Goal: Information Seeking & Learning: Learn about a topic

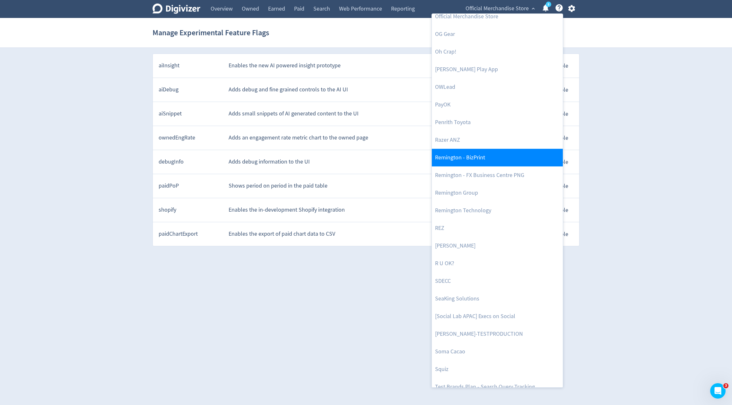
scroll to position [1373, 0]
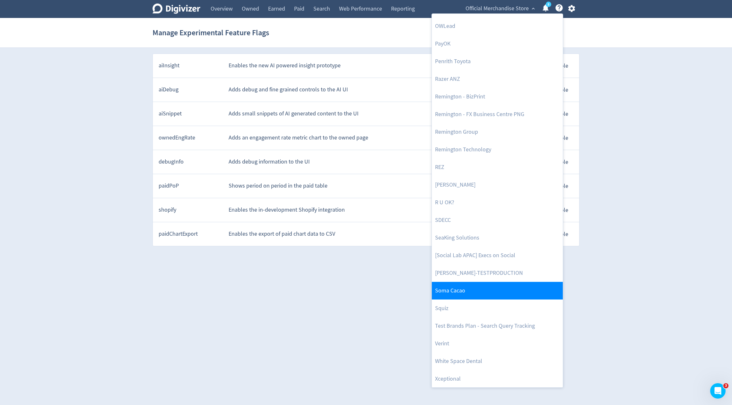
click at [463, 286] on link "Soma Cacao" at bounding box center [497, 291] width 131 height 18
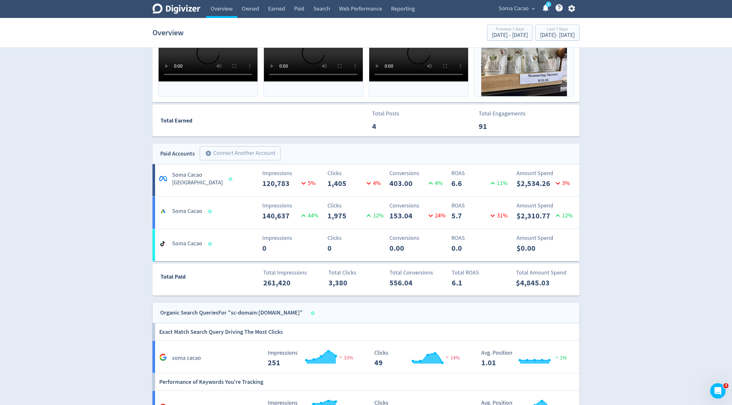
scroll to position [274, 0]
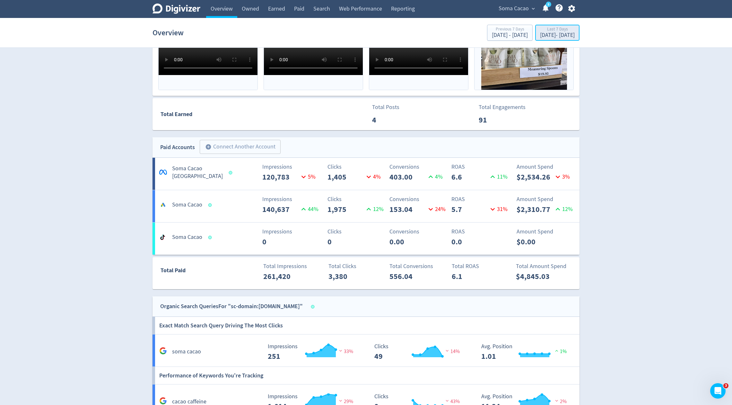
click at [540, 30] on div "Last 7 Days" at bounding box center [557, 29] width 35 height 5
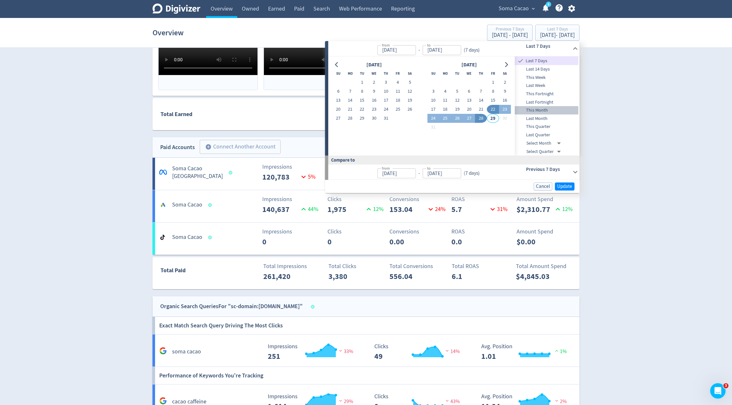
click at [541, 108] on span "This Month" at bounding box center [547, 110] width 64 height 7
type input "[DATE]"
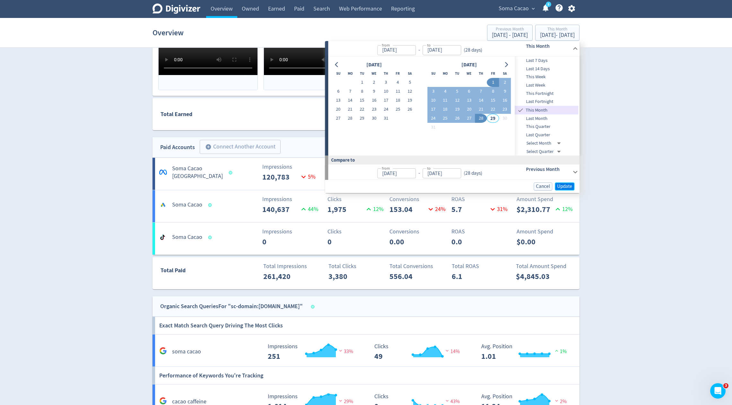
click at [572, 185] on button "Update" at bounding box center [564, 187] width 20 height 8
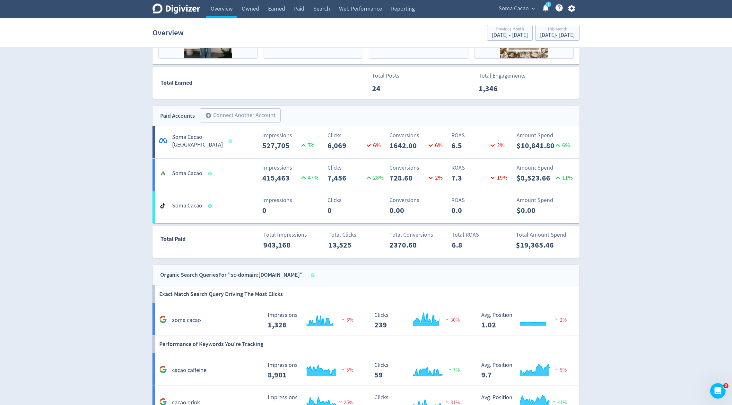
scroll to position [306, 0]
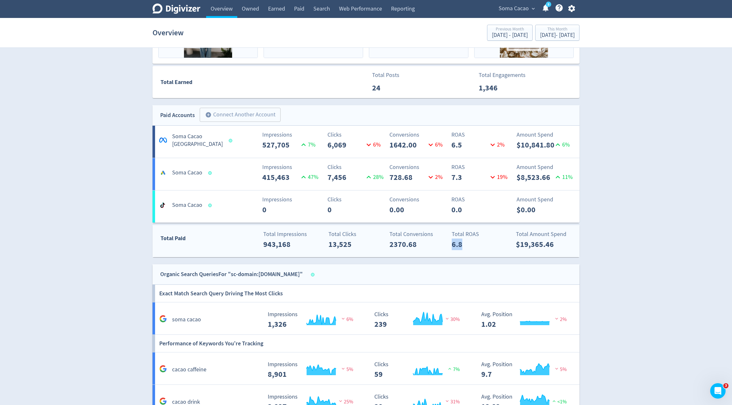
drag, startPoint x: 451, startPoint y: 246, endPoint x: 465, endPoint y: 244, distance: 13.9
click at [465, 244] on div "Total ROAS 6.8" at bounding box center [478, 240] width 63 height 20
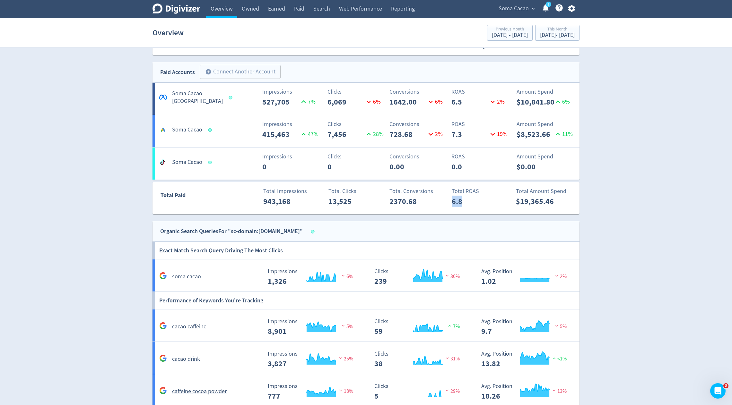
scroll to position [349, 0]
click at [406, 153] on p "Conversions" at bounding box center [418, 157] width 58 height 9
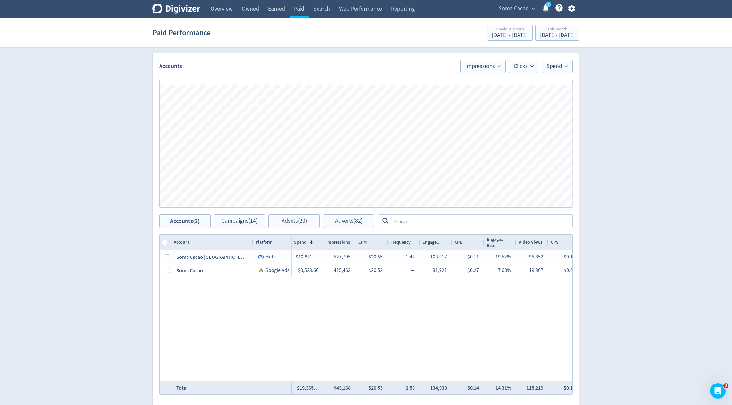
scroll to position [327, 0]
click at [354, 217] on span "Adverts (82)" at bounding box center [348, 220] width 27 height 6
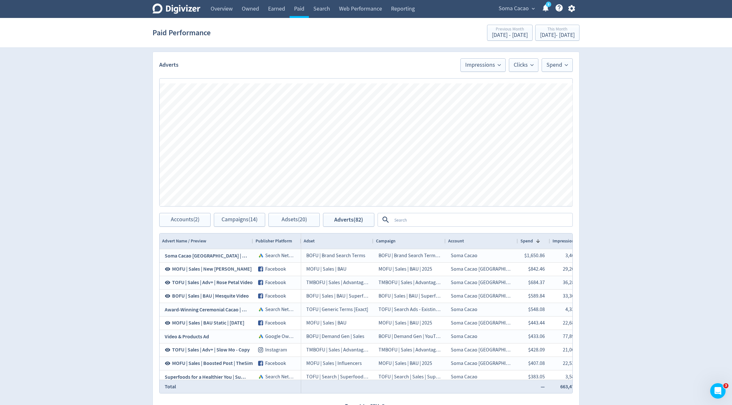
click at [421, 220] on textarea at bounding box center [481, 220] width 180 height 12
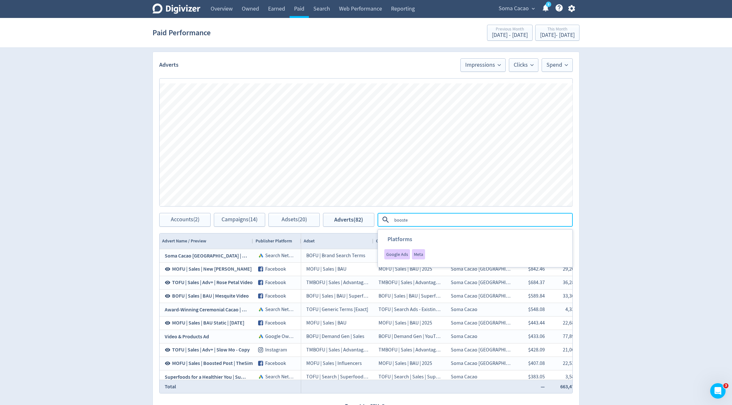
type textarea "boosted"
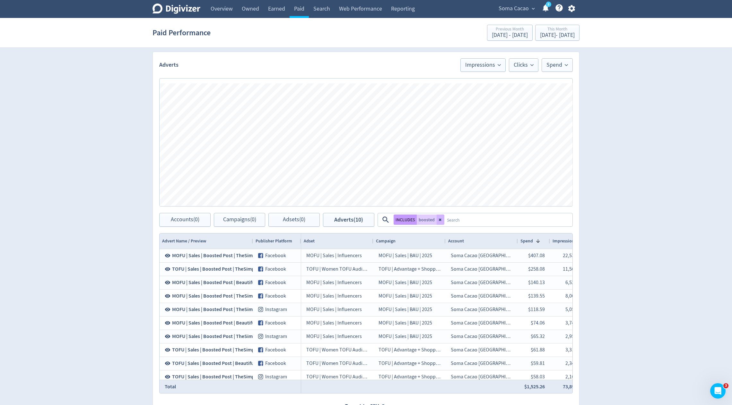
click at [402, 216] on button "INCLUDES" at bounding box center [404, 220] width 23 height 10
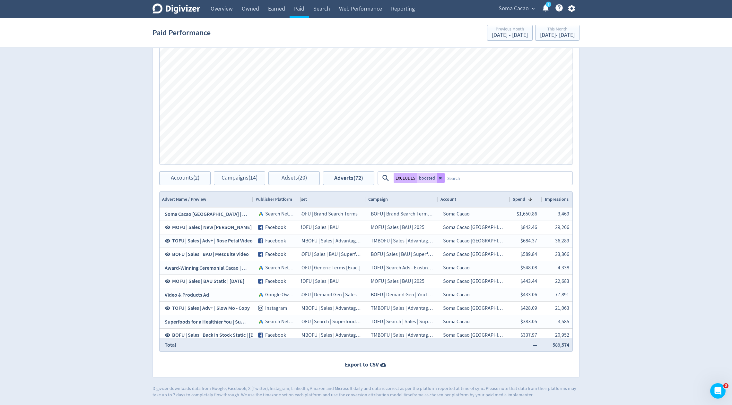
click at [437, 178] on button at bounding box center [441, 178] width 8 height 10
click at [570, 9] on icon "button" at bounding box center [571, 8] width 7 height 7
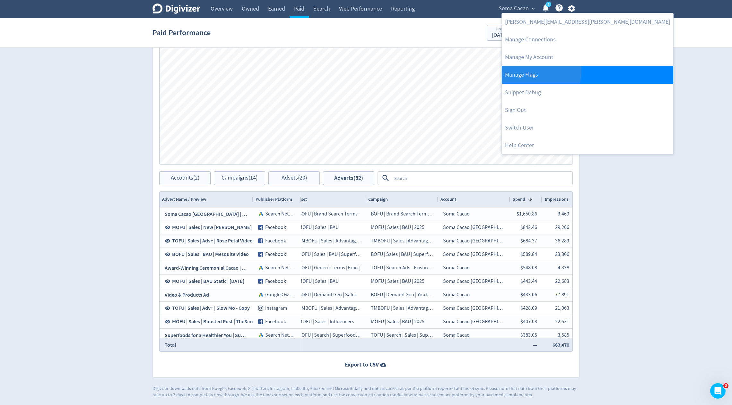
click at [532, 72] on link "Manage Flags" at bounding box center [587, 75] width 171 height 18
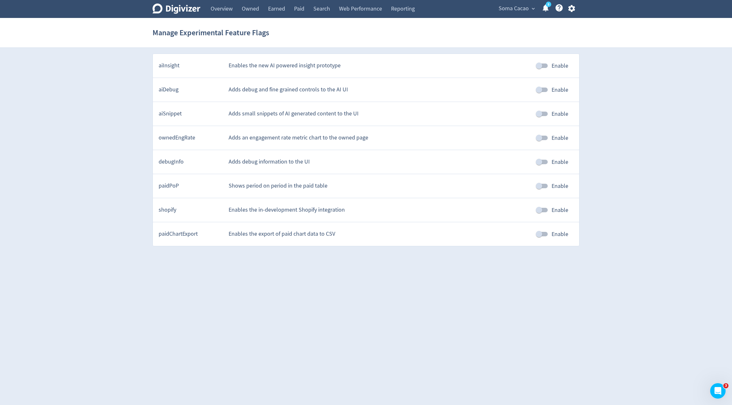
click at [541, 184] on input "Enable" at bounding box center [538, 186] width 37 height 12
checkbox input "true"
click at [300, 4] on link "Paid" at bounding box center [298, 9] width 19 height 18
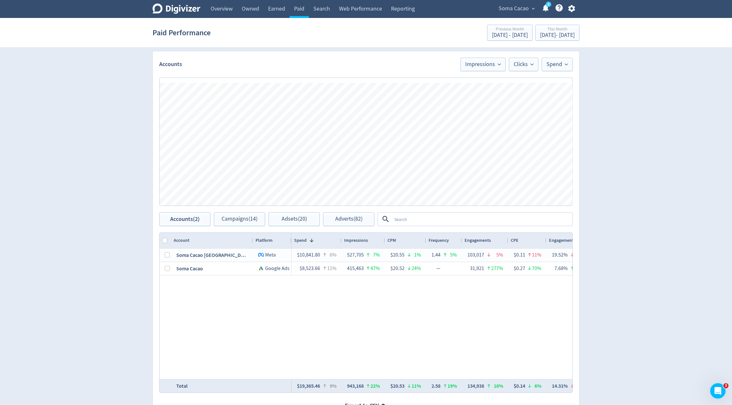
scroll to position [369, 0]
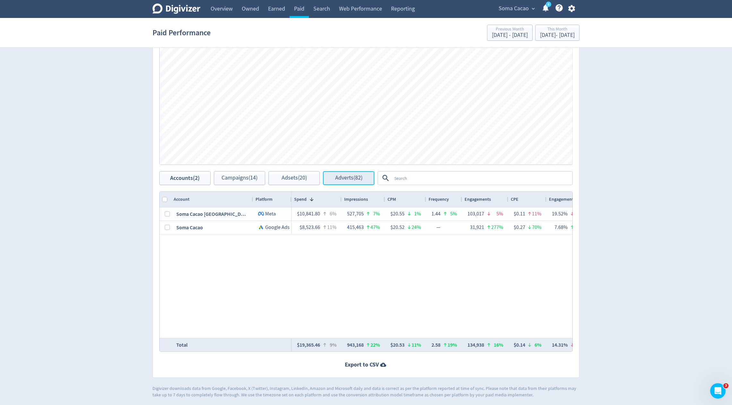
click at [350, 179] on span "Adverts (82)" at bounding box center [348, 178] width 27 height 6
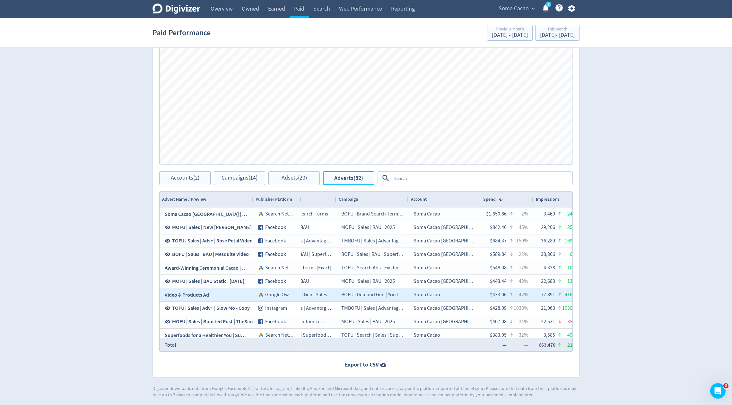
scroll to position [0, 95]
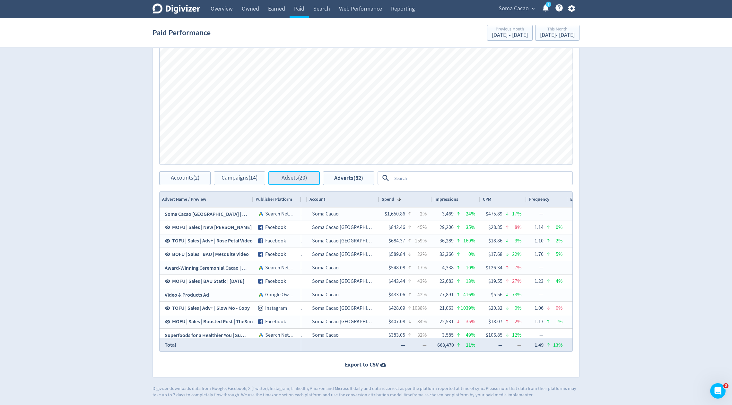
click at [279, 180] on button "Adsets (20)" at bounding box center [293, 178] width 51 height 14
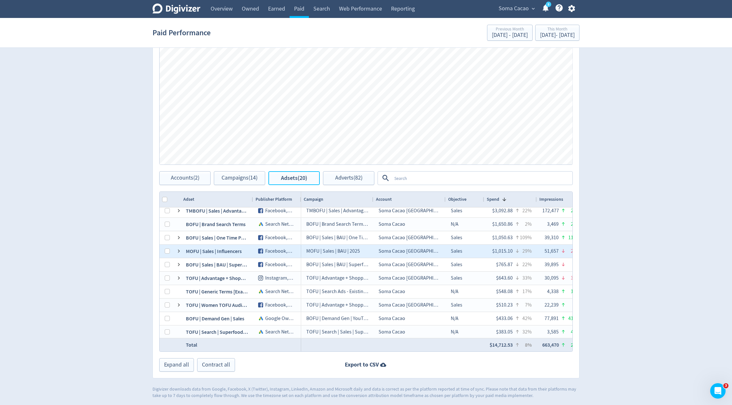
scroll to position [13, 0]
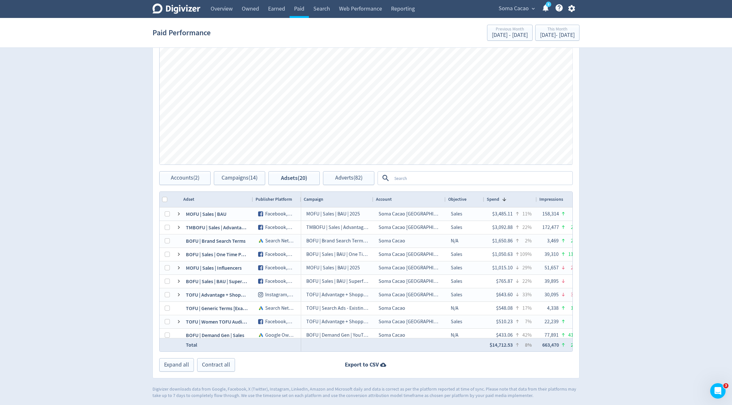
click at [409, 178] on textarea at bounding box center [481, 178] width 180 height 12
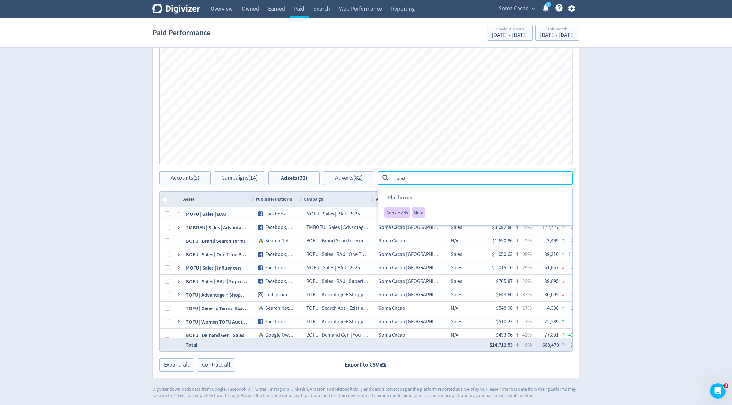
type textarea "boosted"
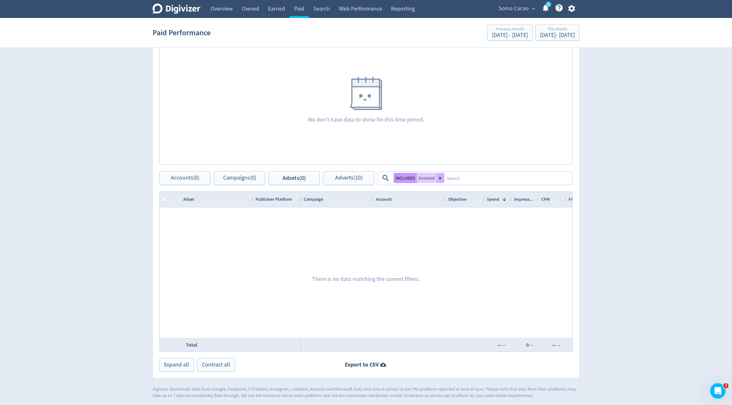
click at [403, 180] on button "INCLUDES" at bounding box center [404, 178] width 23 height 10
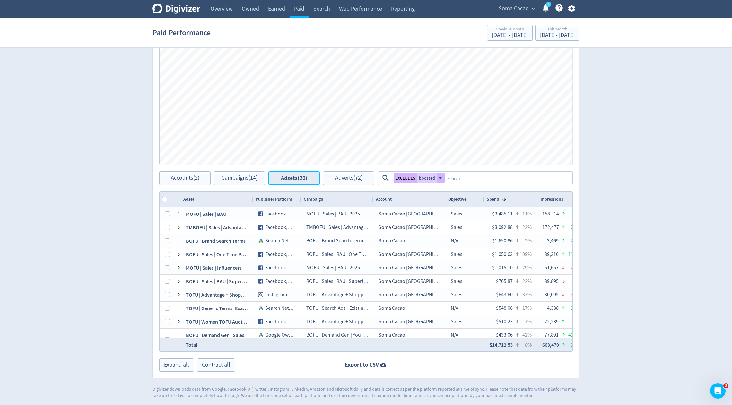
click at [301, 177] on span "Adsets (20)" at bounding box center [294, 178] width 26 height 6
drag, startPoint x: 488, startPoint y: 345, endPoint x: 479, endPoint y: 368, distance: 24.7
click at [492, 362] on div "Adsets Impressions Clicks Spend Spend Clicks Impressions Press Space or Enter t…" at bounding box center [365, 194] width 427 height 369
click at [540, 34] on div "[DATE] - [DATE]" at bounding box center [557, 35] width 35 height 6
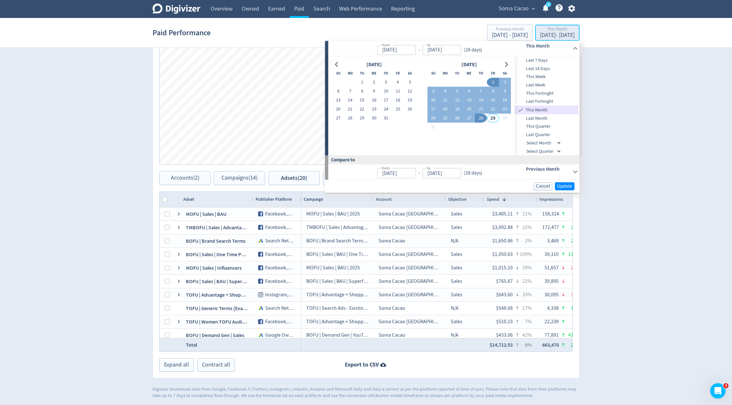
type input "[DATE]"
click at [363, 82] on button "1" at bounding box center [362, 82] width 12 height 9
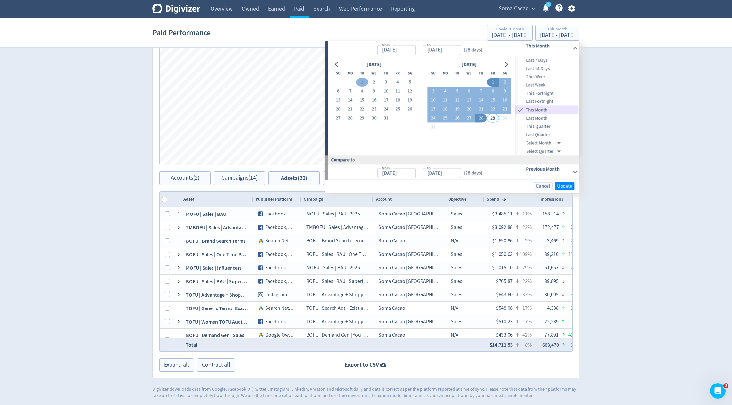
type input "[DATE]"
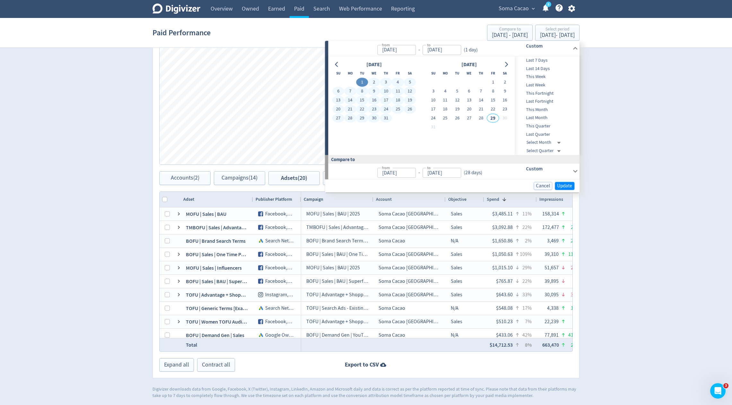
click at [389, 116] on button "31" at bounding box center [386, 118] width 12 height 9
type input "[DATE]"
click at [564, 187] on span "Update" at bounding box center [564, 186] width 15 height 5
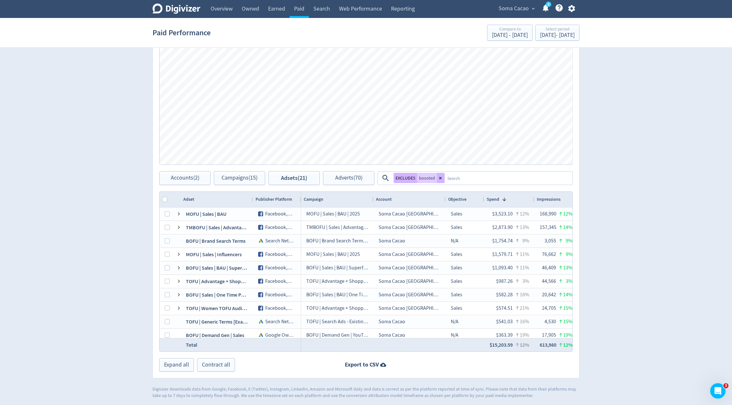
scroll to position [369, 0]
click at [553, 38] on div "[DATE] - [DATE]" at bounding box center [557, 35] width 35 height 6
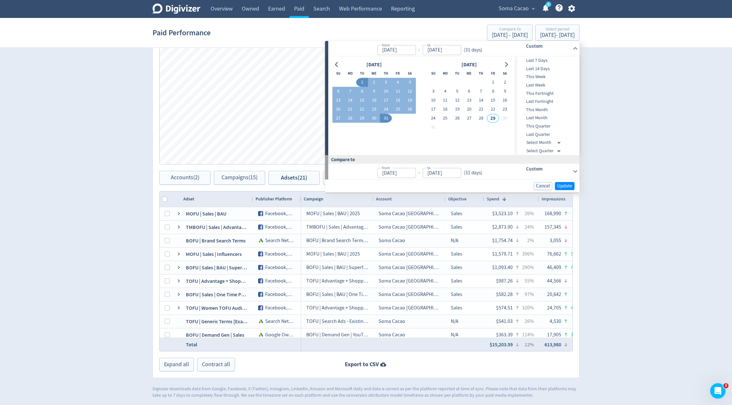
scroll to position [369, 0]
click at [628, 116] on div "Digivizer Logo Mark Digivizer Logo Overview Owned Earned Paid Search Web Perfor…" at bounding box center [366, 15] width 732 height 768
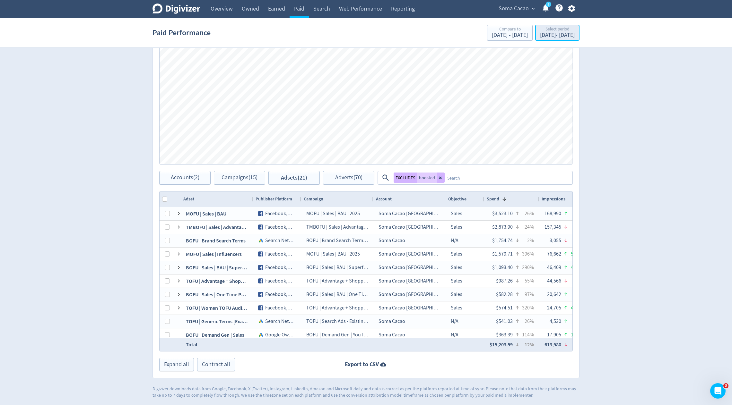
click at [557, 32] on div "[DATE] - [DATE]" at bounding box center [557, 35] width 35 height 6
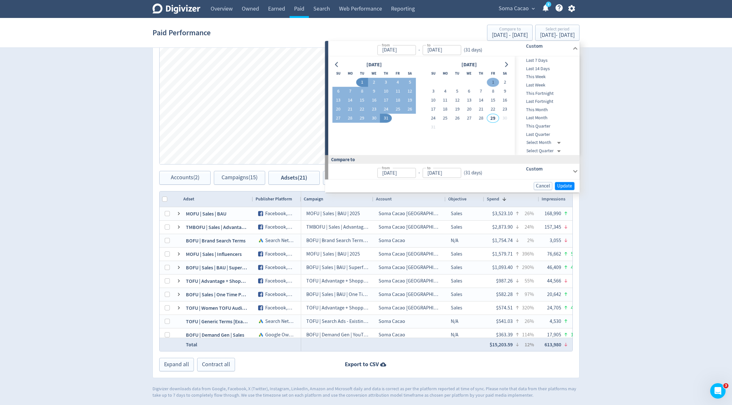
click at [493, 83] on button "1" at bounding box center [493, 82] width 12 height 9
type input "[DATE]"
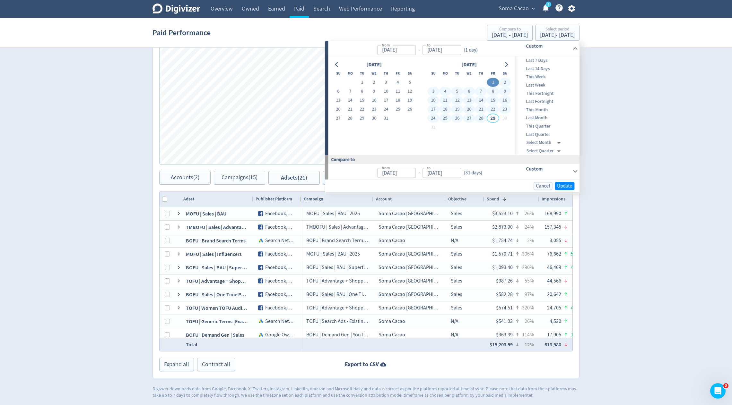
click at [480, 120] on button "28" at bounding box center [481, 118] width 12 height 9
type input "[DATE]"
type input "Jul 04, 2025"
type input "[DATE]"
click at [567, 197] on div "Impressions" at bounding box center [563, 199] width 44 height 12
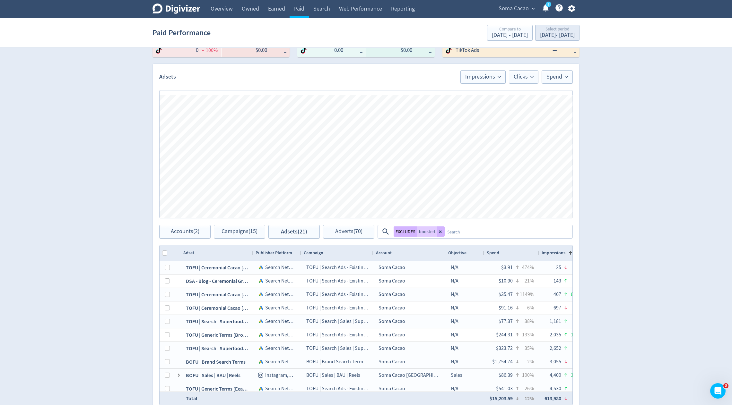
scroll to position [289, 0]
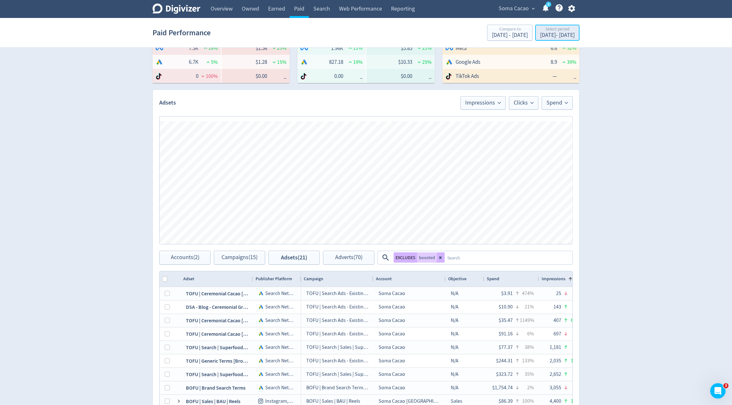
click at [551, 34] on div "[DATE] - [DATE]" at bounding box center [557, 35] width 35 height 6
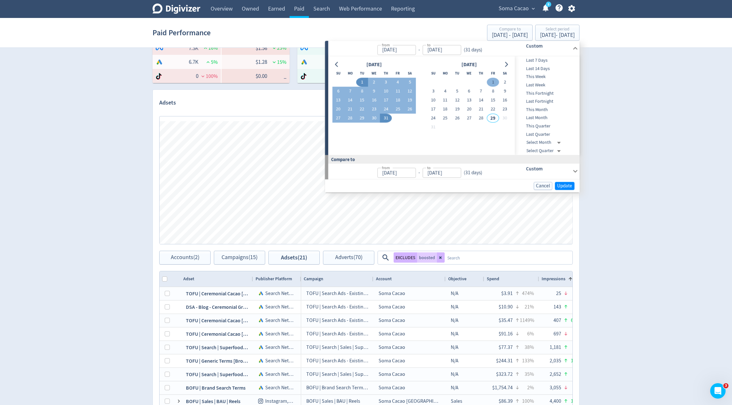
click at [493, 81] on button "1" at bounding box center [493, 82] width 12 height 9
type input "[DATE]"
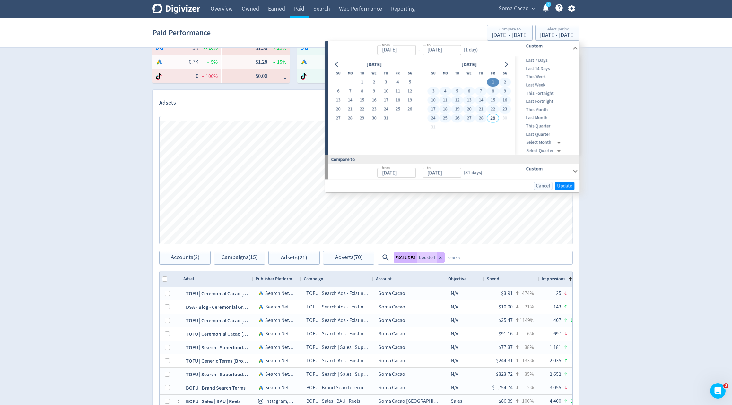
click at [481, 117] on button "28" at bounding box center [481, 118] width 12 height 9
type input "[DATE]"
type input "Jul 04, 2025"
type input "[DATE]"
click at [565, 185] on span "Update" at bounding box center [564, 186] width 15 height 5
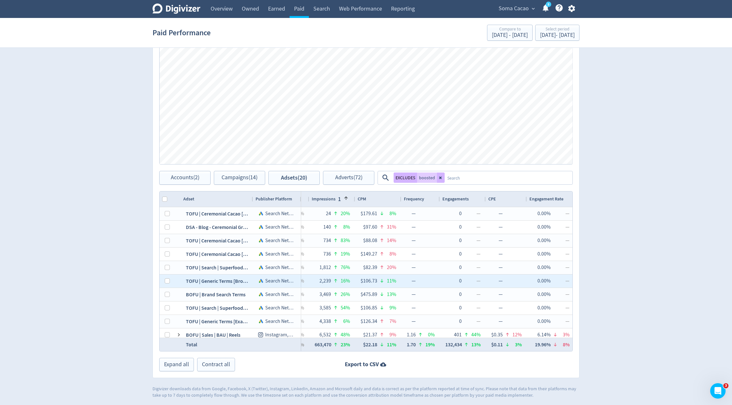
scroll to position [0, 304]
